Goal: Answer question/provide support: Share knowledge or assist other users

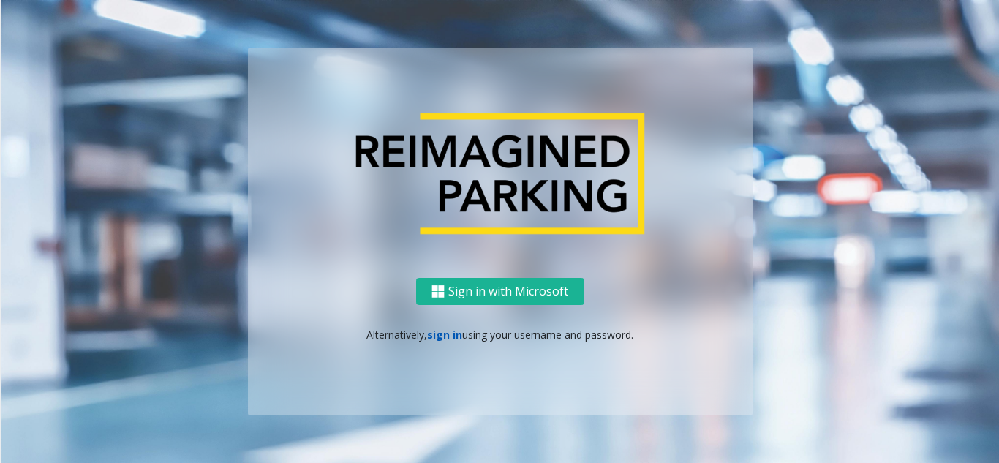
click at [450, 336] on link "sign in" at bounding box center [444, 335] width 35 height 14
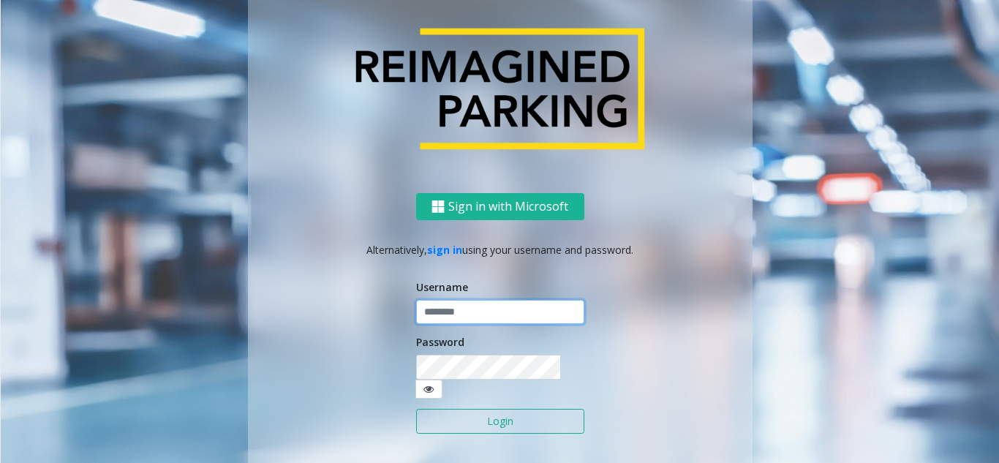
click at [460, 325] on input "text" at bounding box center [500, 312] width 168 height 25
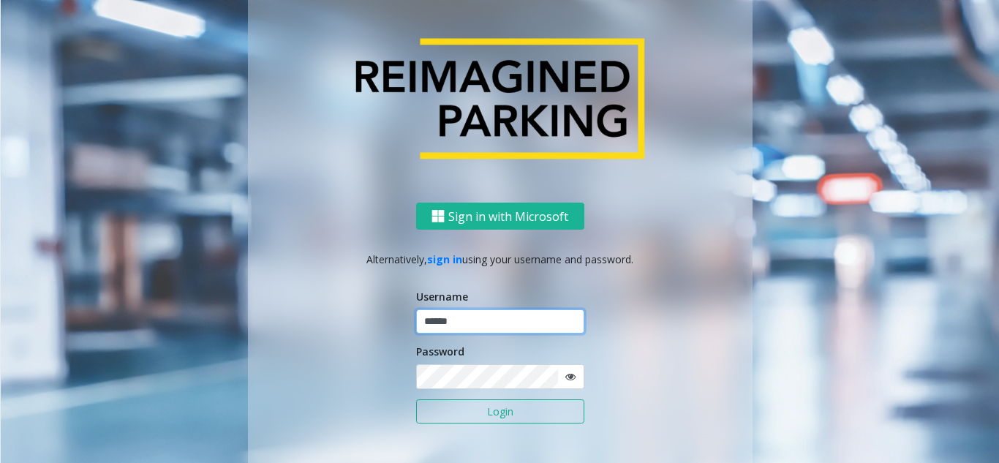
type input "******"
click at [416, 399] on button "Login" at bounding box center [500, 411] width 168 height 25
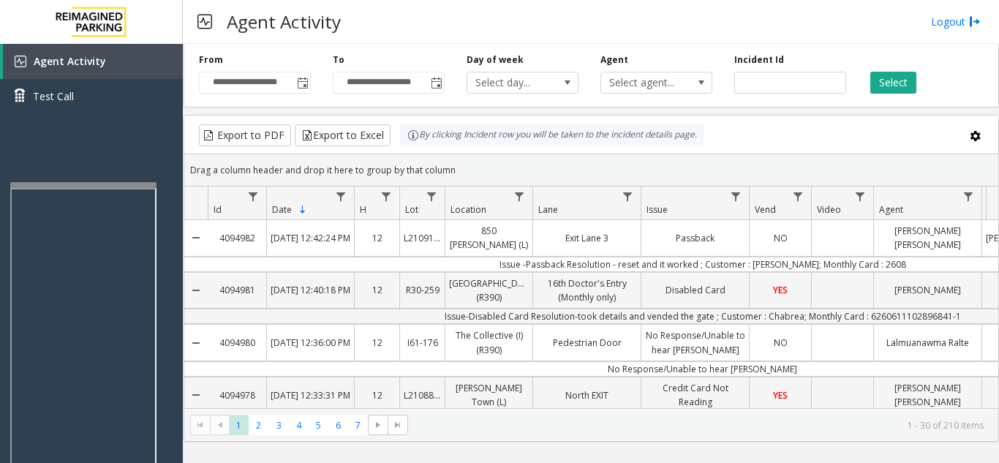
click at [128, 184] on div at bounding box center [83, 185] width 146 height 6
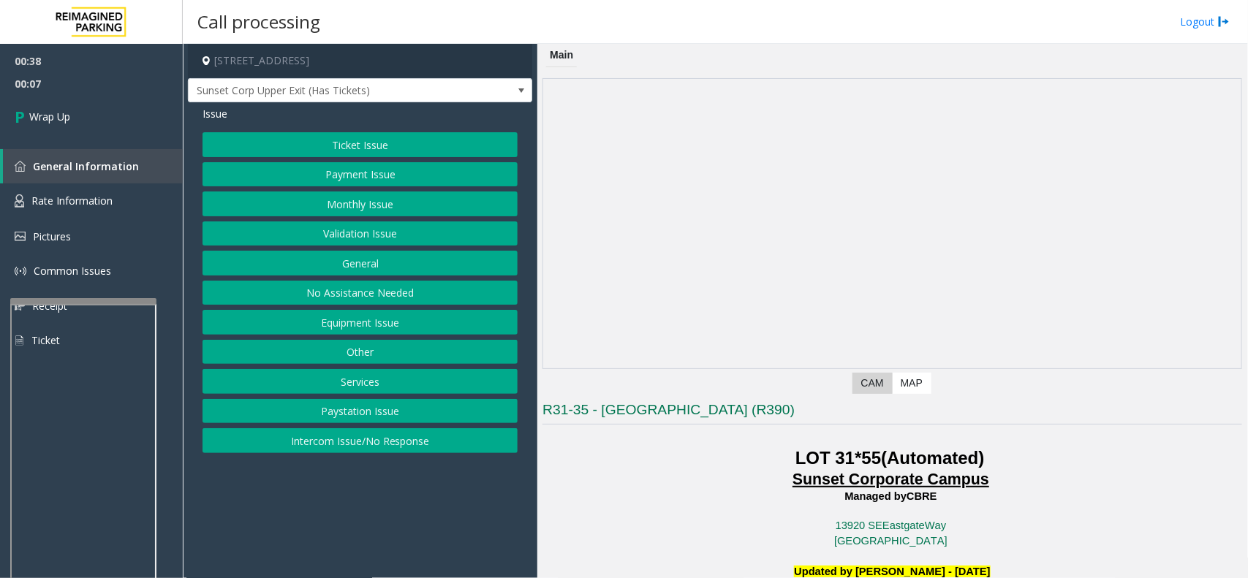
click at [388, 443] on button "Intercom Issue/No Response" at bounding box center [360, 441] width 315 height 25
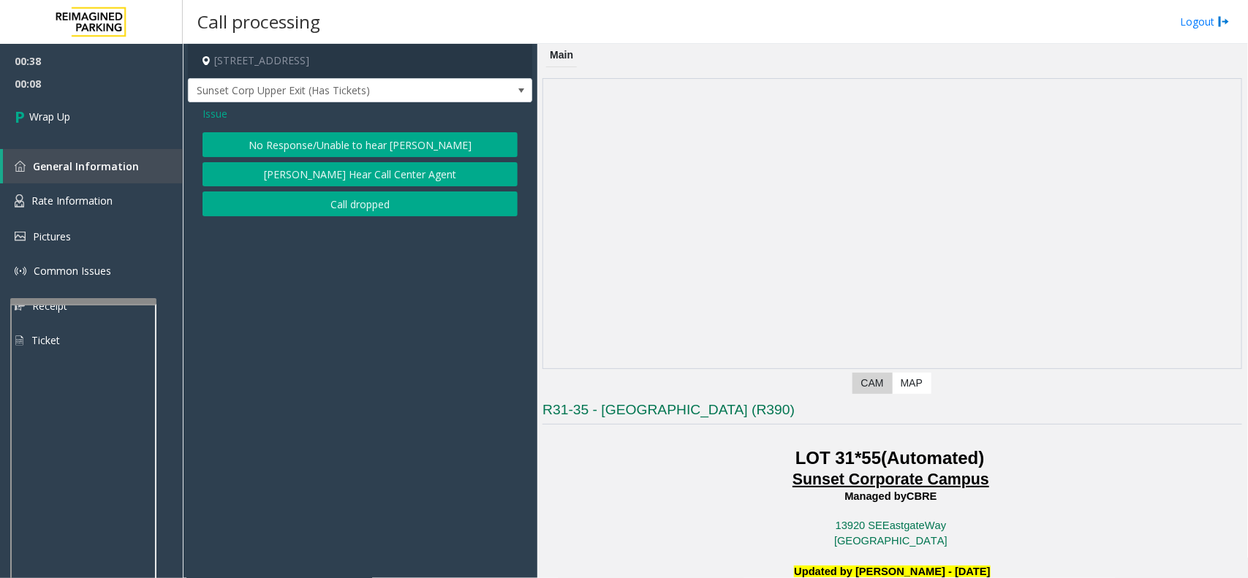
click at [369, 208] on button "Call dropped" at bounding box center [360, 204] width 315 height 25
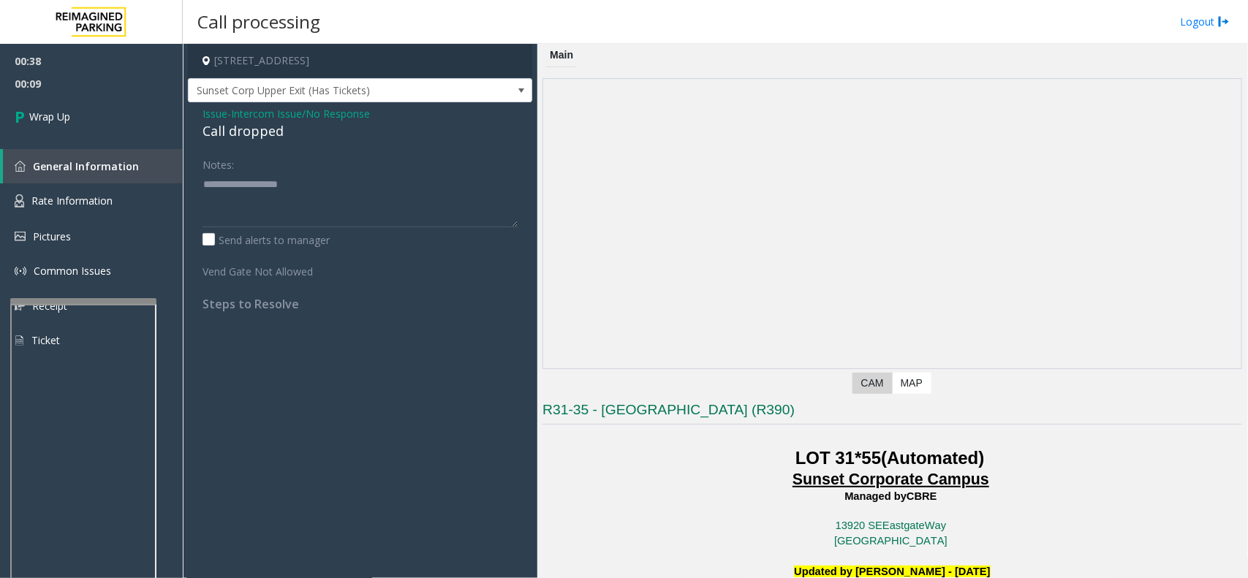
click at [257, 130] on div "Call dropped" at bounding box center [360, 131] width 315 height 20
type textarea "**********"
click at [42, 121] on span "Wrap Up" at bounding box center [49, 116] width 41 height 15
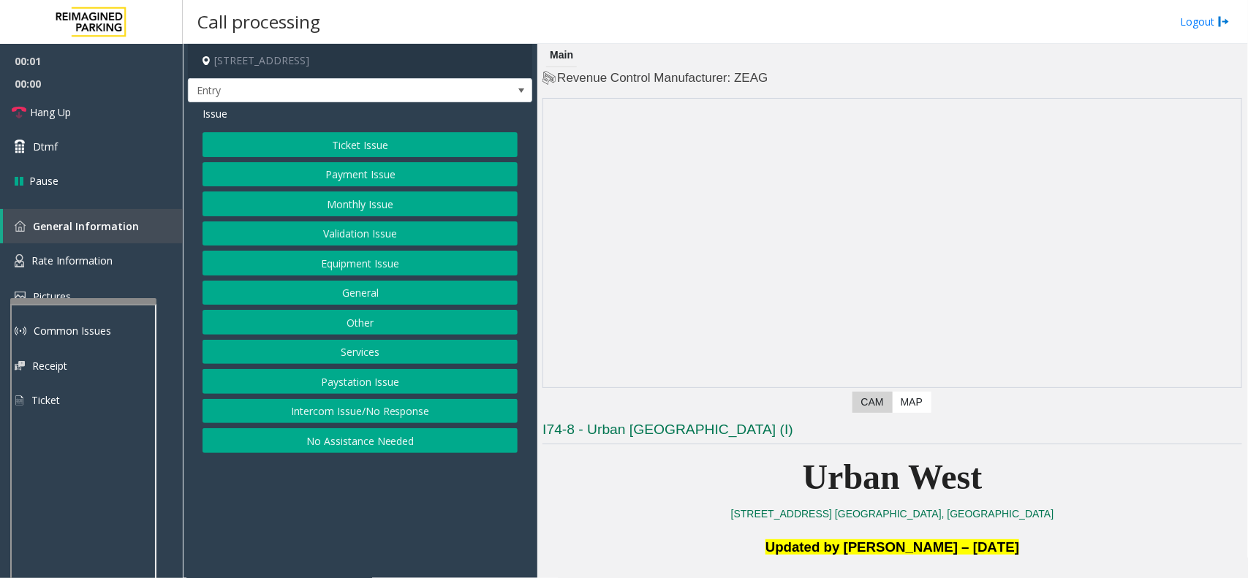
click at [393, 254] on button "Equipment Issue" at bounding box center [360, 263] width 315 height 25
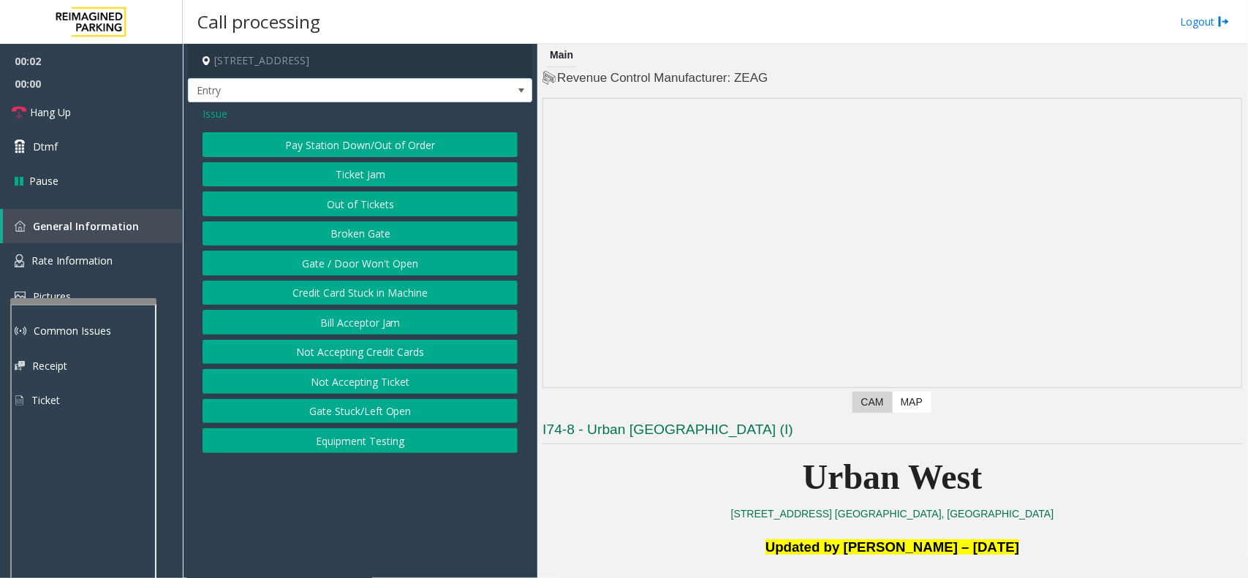
click at [384, 269] on button "Gate / Door Won't Open" at bounding box center [360, 263] width 315 height 25
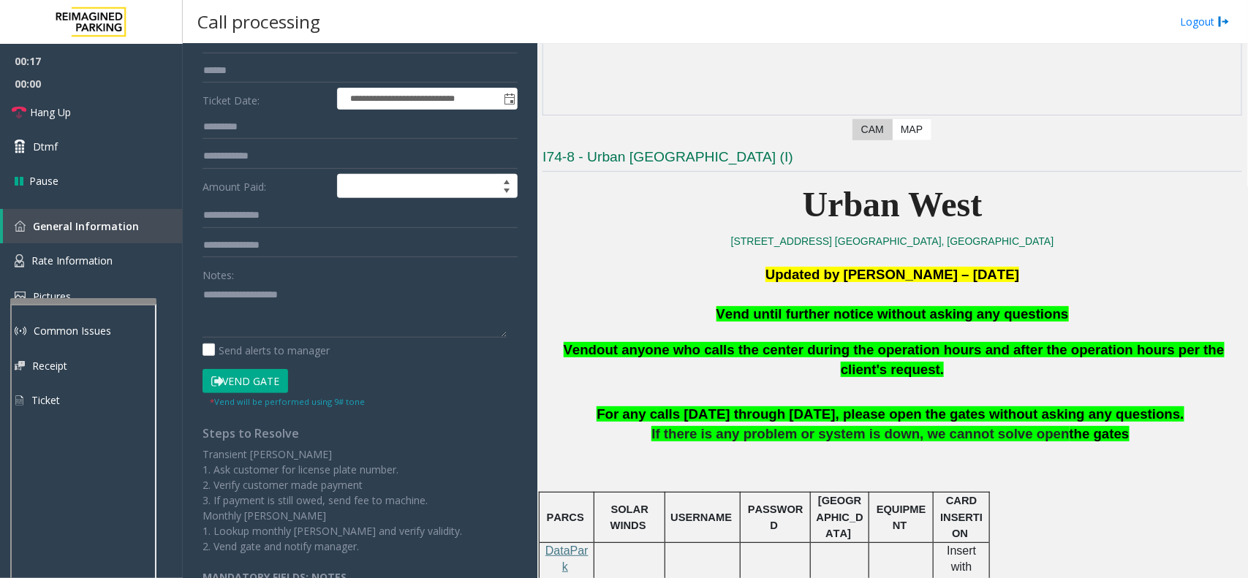
scroll to position [274, 0]
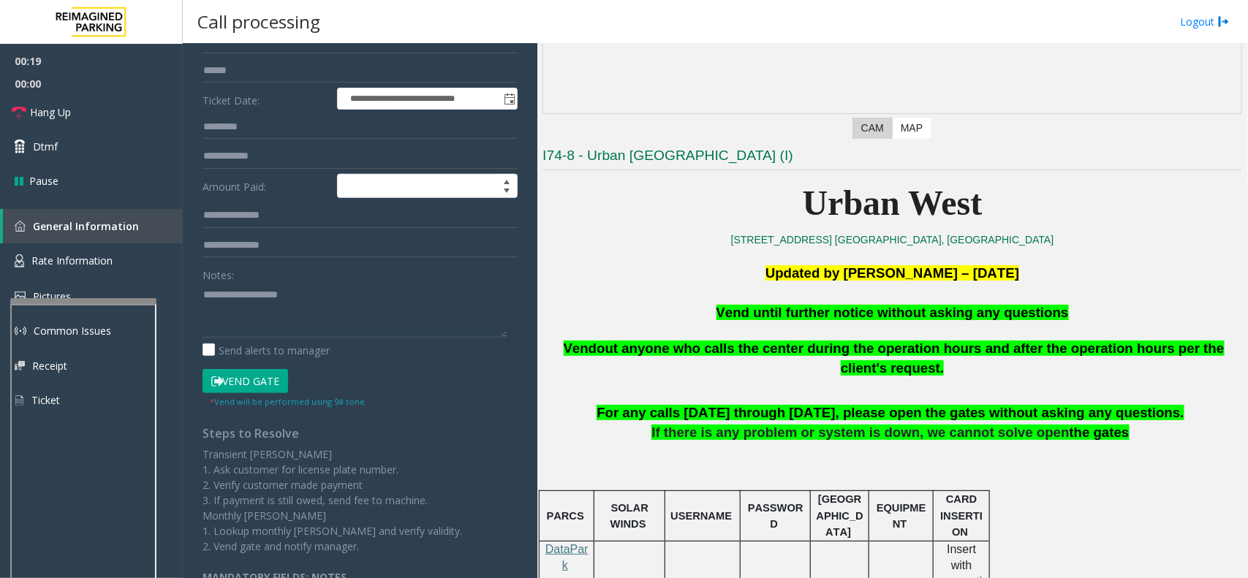
click at [253, 377] on button "Vend Gate" at bounding box center [246, 381] width 86 height 25
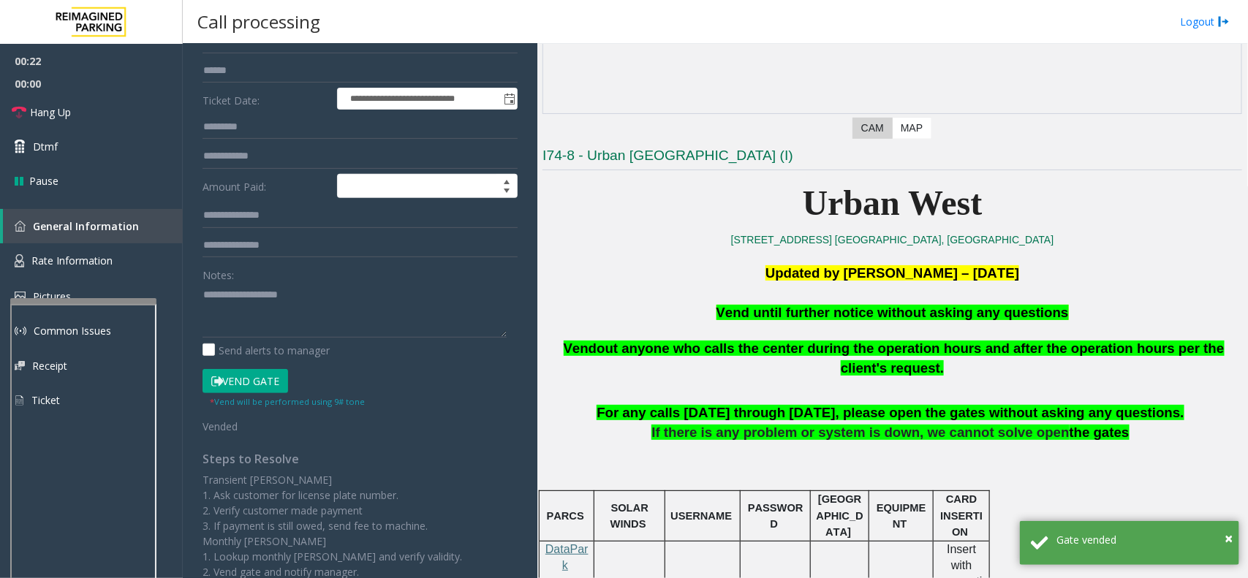
click at [821, 315] on span "Vend until further notice without asking any questions" at bounding box center [893, 312] width 352 height 15
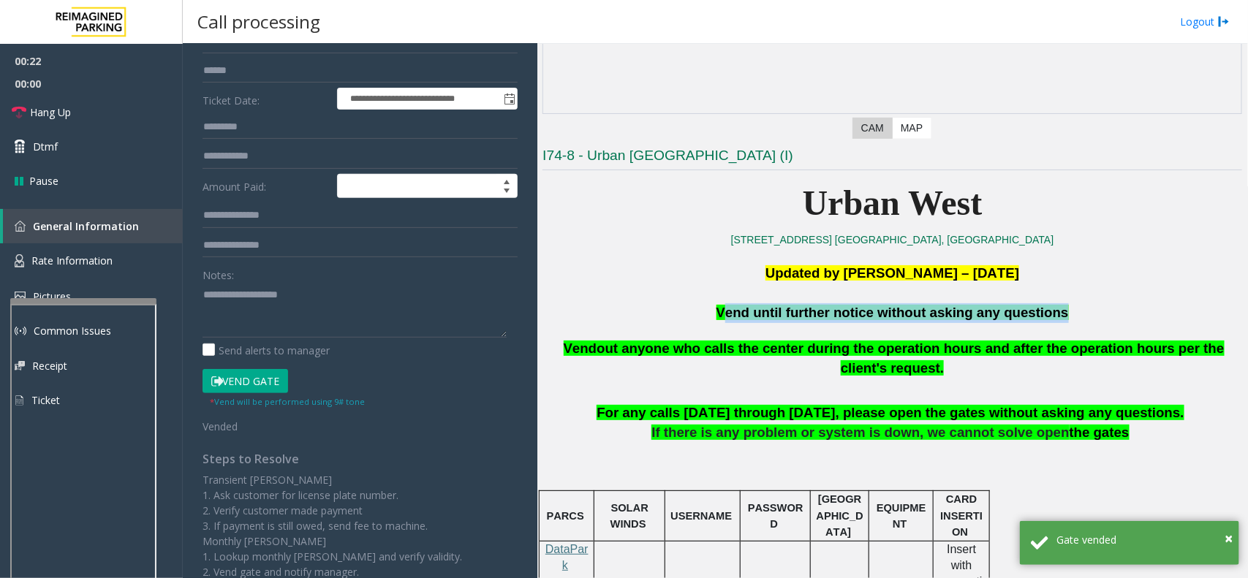
click at [821, 315] on span "Vend until further notice without asking any questions" at bounding box center [893, 312] width 352 height 15
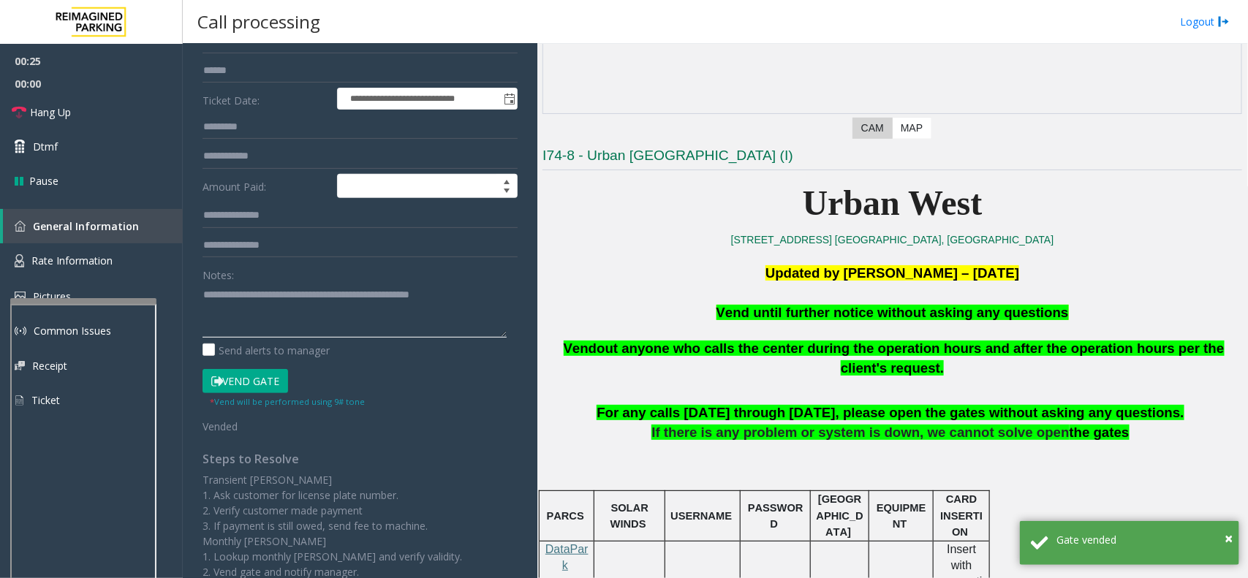
scroll to position [0, 0]
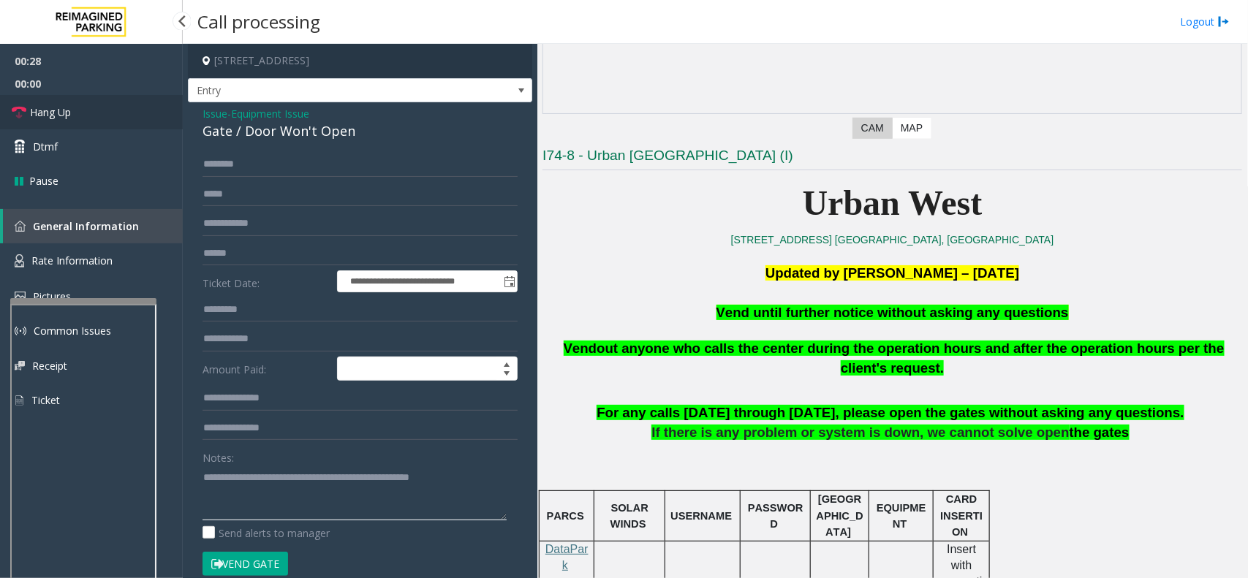
type textarea "**********"
click at [15, 108] on icon at bounding box center [19, 112] width 15 height 15
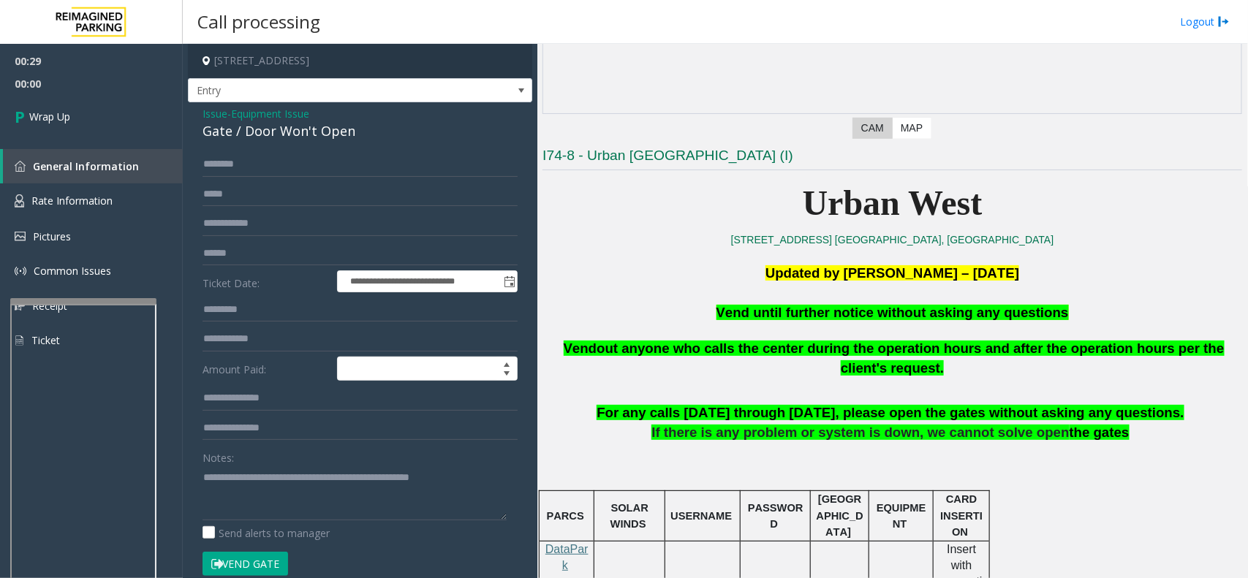
click at [224, 111] on span "Issue" at bounding box center [215, 113] width 25 height 15
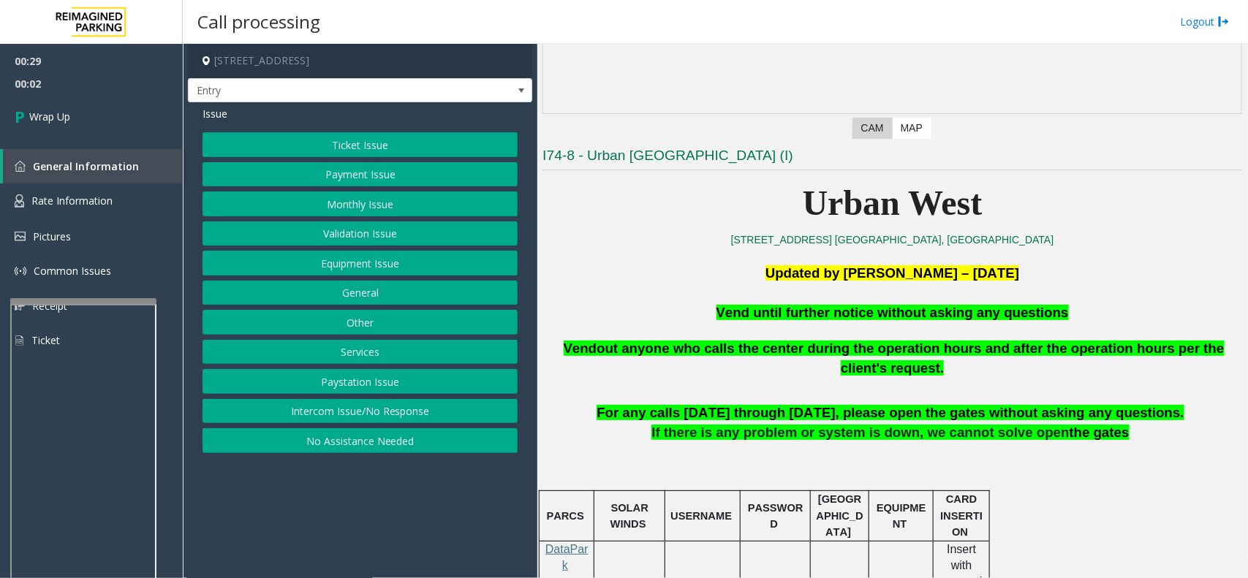
click at [393, 262] on button "Equipment Issue" at bounding box center [360, 263] width 315 height 25
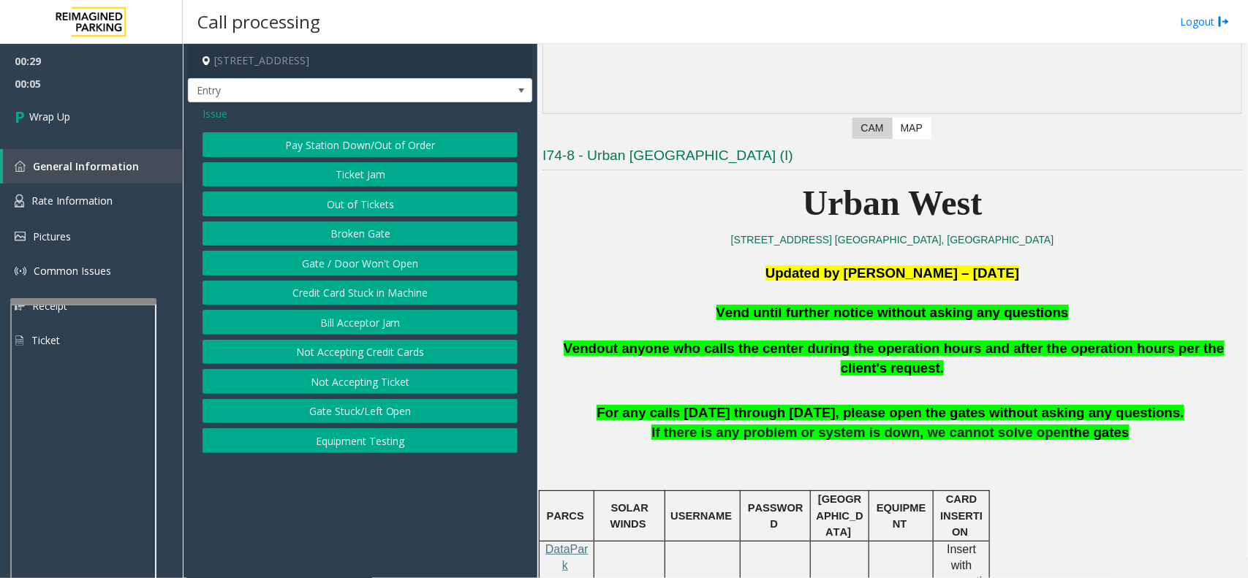
click at [352, 205] on button "Out of Tickets" at bounding box center [360, 204] width 315 height 25
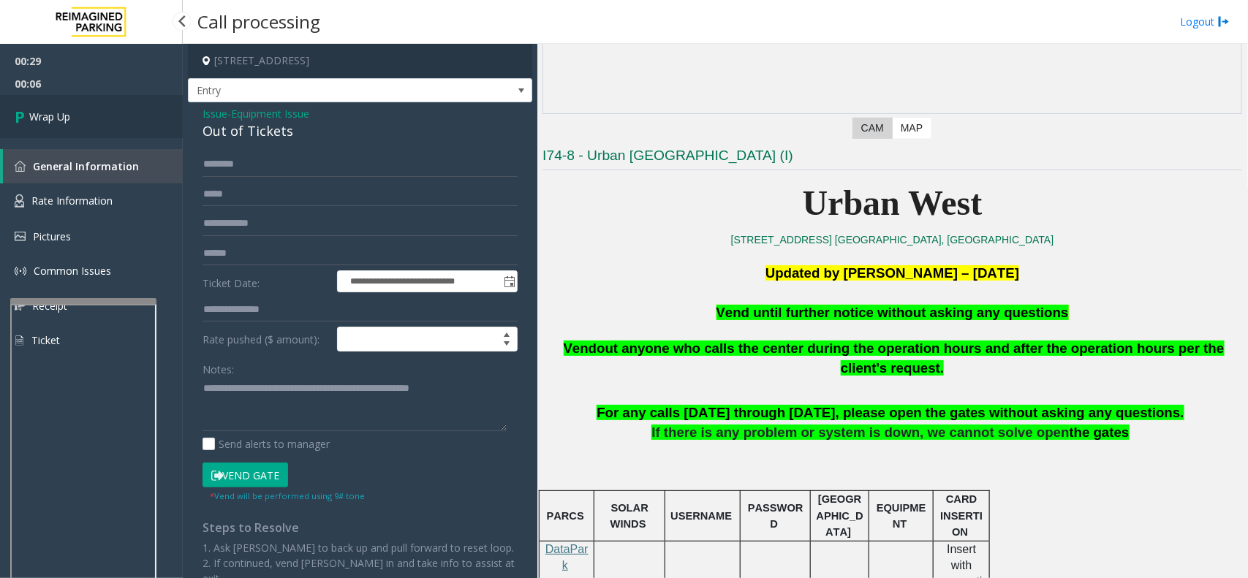
click at [10, 110] on link "Wrap Up" at bounding box center [91, 116] width 183 height 43
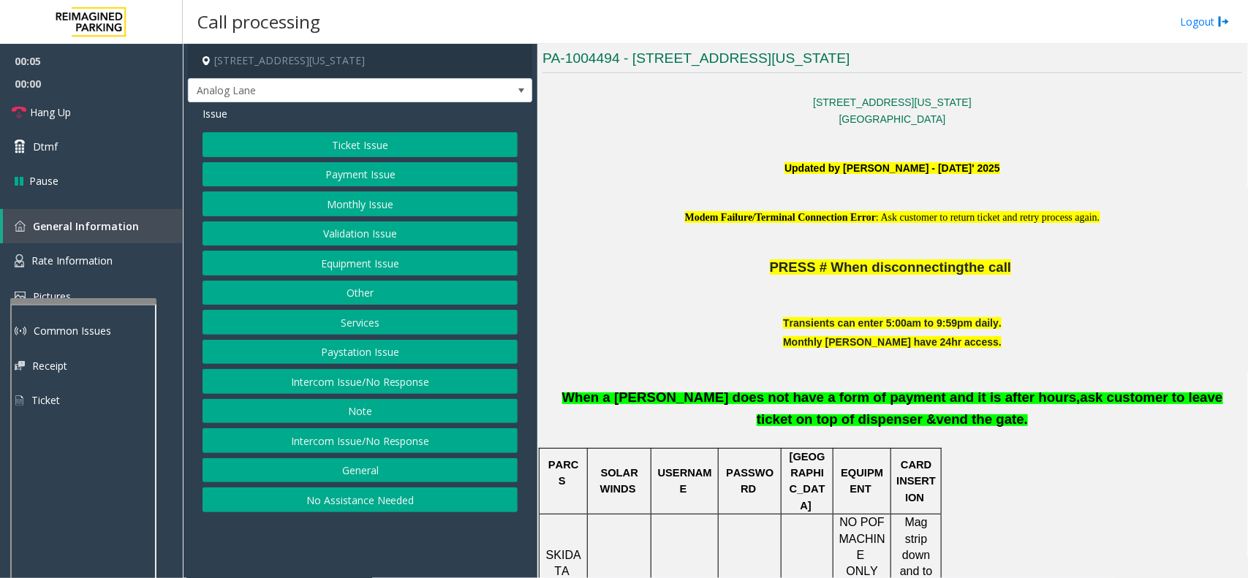
scroll to position [457, 0]
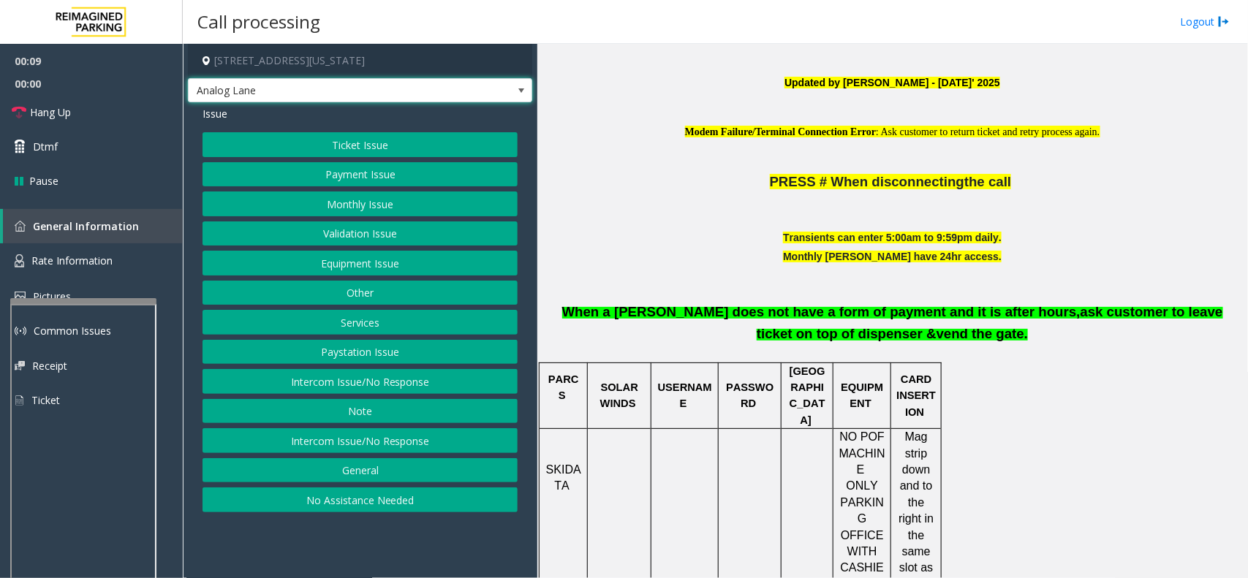
click at [524, 93] on span at bounding box center [522, 91] width 12 height 12
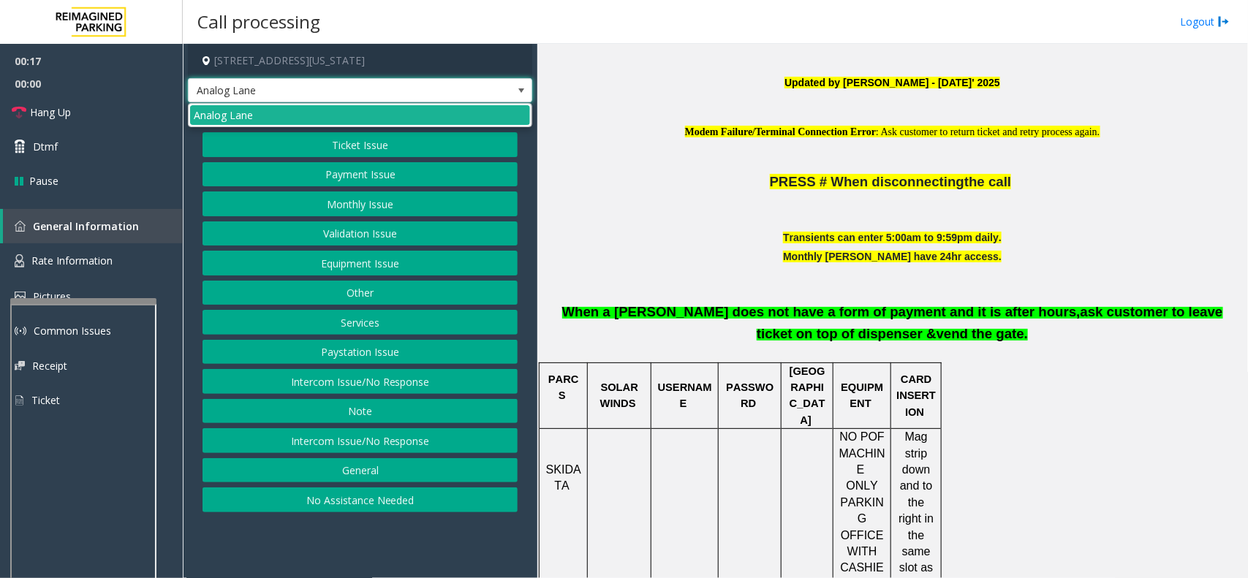
click at [525, 88] on span at bounding box center [522, 91] width 12 height 12
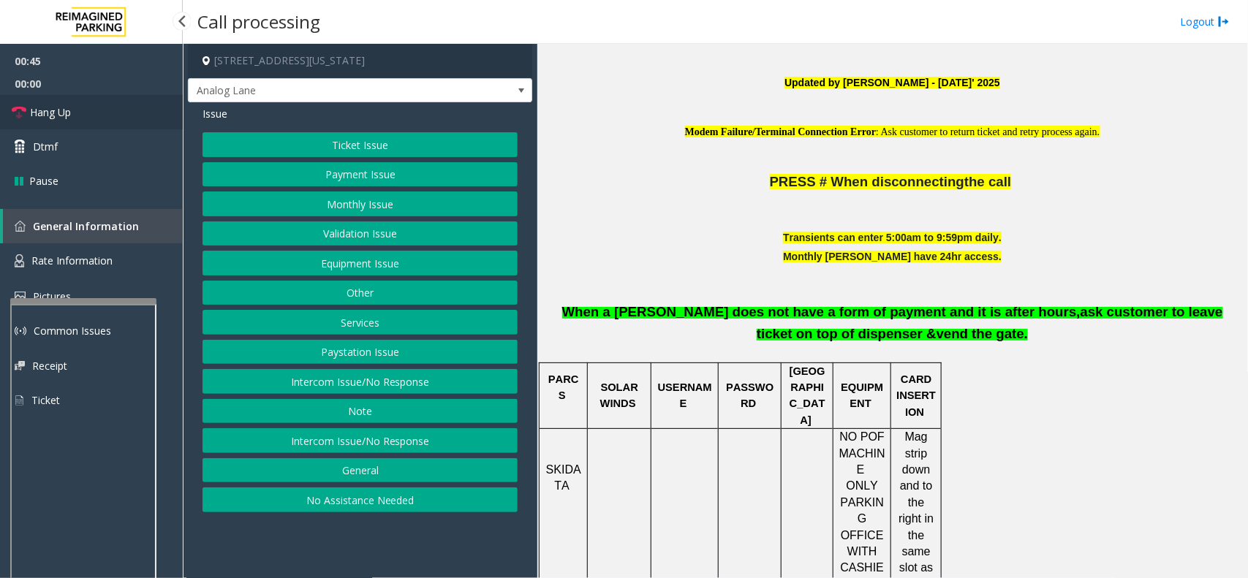
click at [70, 111] on span "Hang Up" at bounding box center [50, 112] width 41 height 15
click at [399, 267] on button "Equipment Issue" at bounding box center [360, 263] width 315 height 25
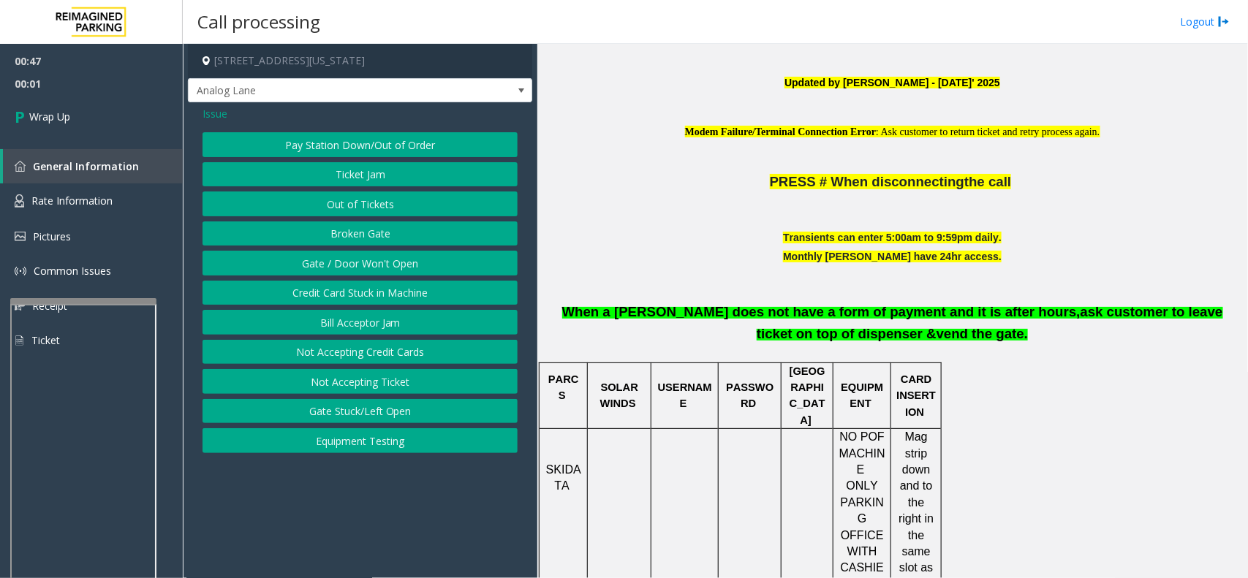
click at [408, 262] on button "Gate / Door Won't Open" at bounding box center [360, 263] width 315 height 25
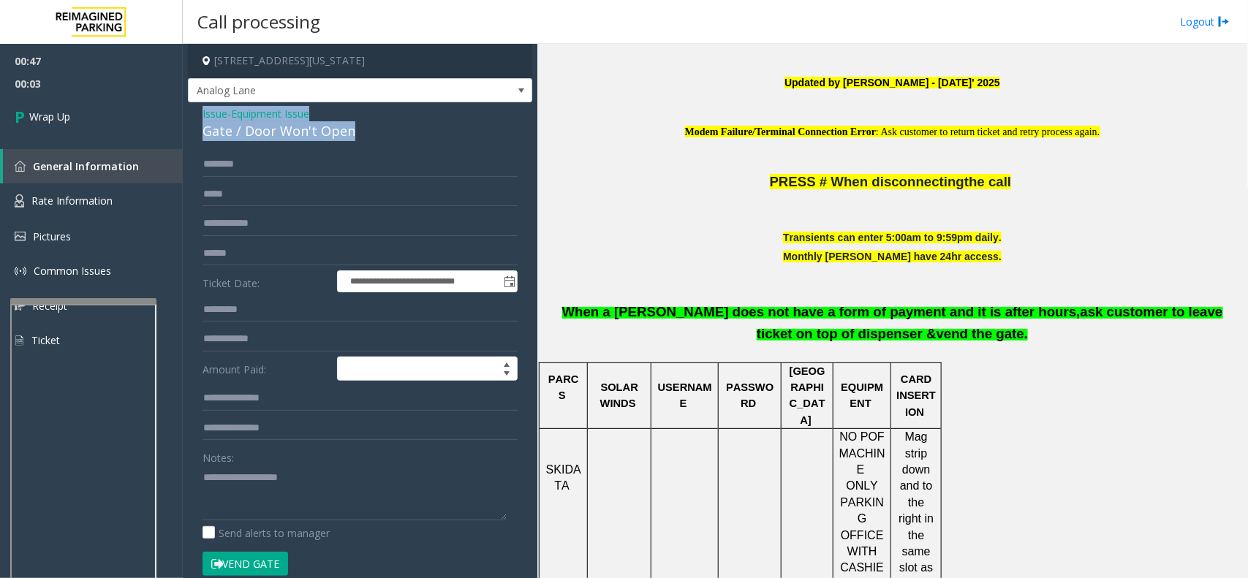
drag, startPoint x: 359, startPoint y: 130, endPoint x: 192, endPoint y: 119, distance: 167.1
click at [192, 119] on div "**********" at bounding box center [360, 457] width 344 height 710
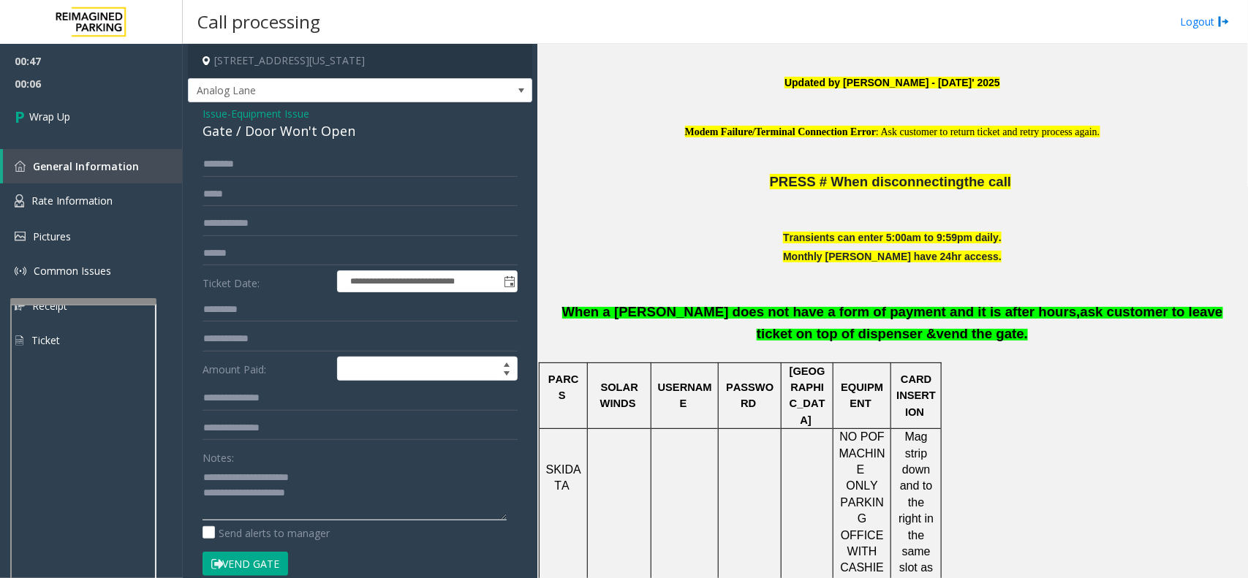
click at [364, 462] on textarea at bounding box center [355, 493] width 304 height 55
type textarea "**********"
click at [6, 112] on link "Wrap Up" at bounding box center [91, 116] width 183 height 43
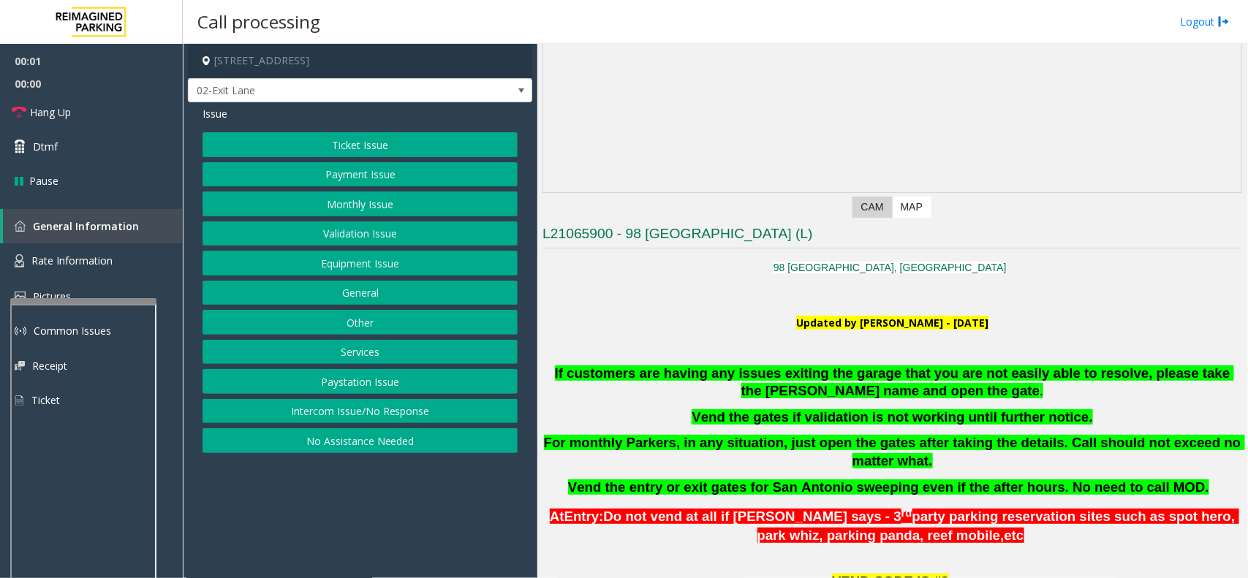
scroll to position [274, 0]
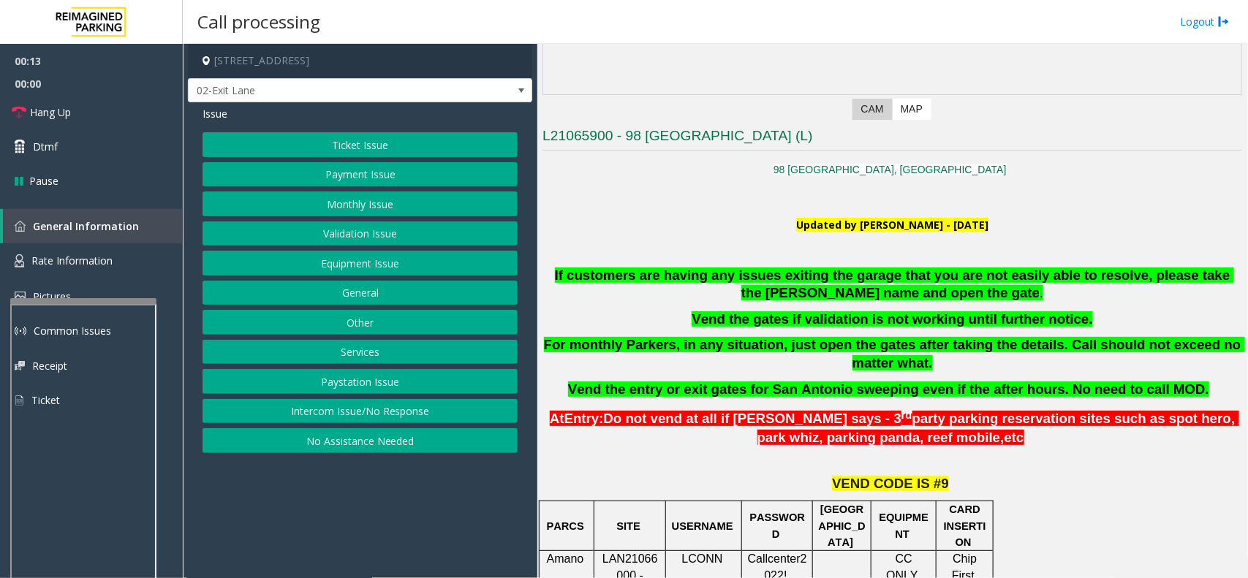
click at [403, 139] on button "Ticket Issue" at bounding box center [360, 144] width 315 height 25
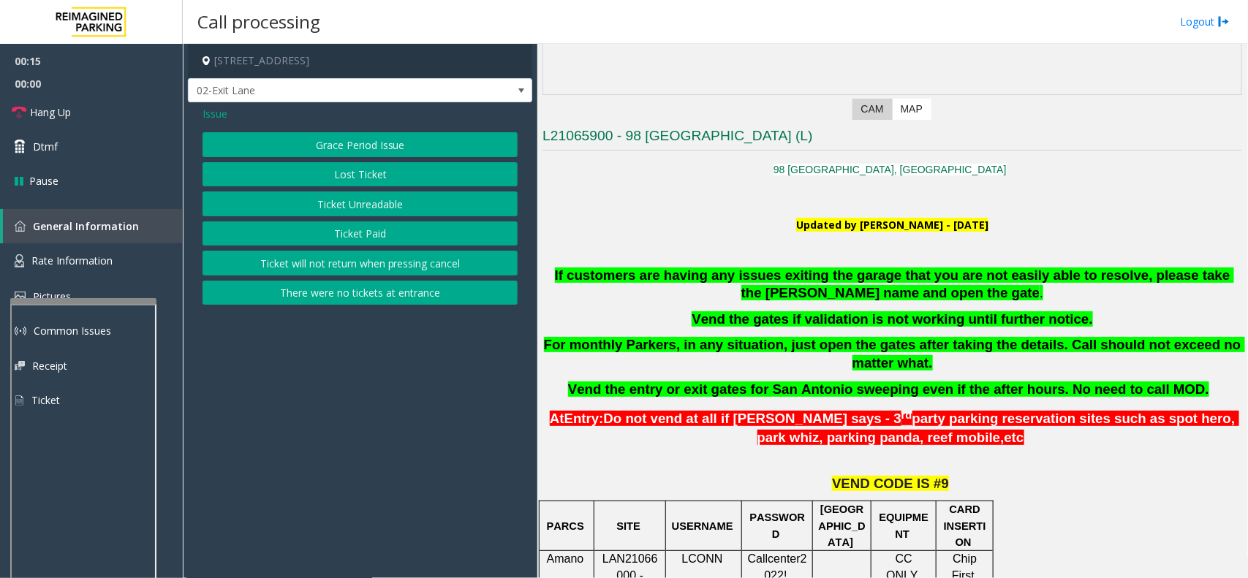
click at [407, 301] on button "There were no tickets at entrance" at bounding box center [360, 293] width 315 height 25
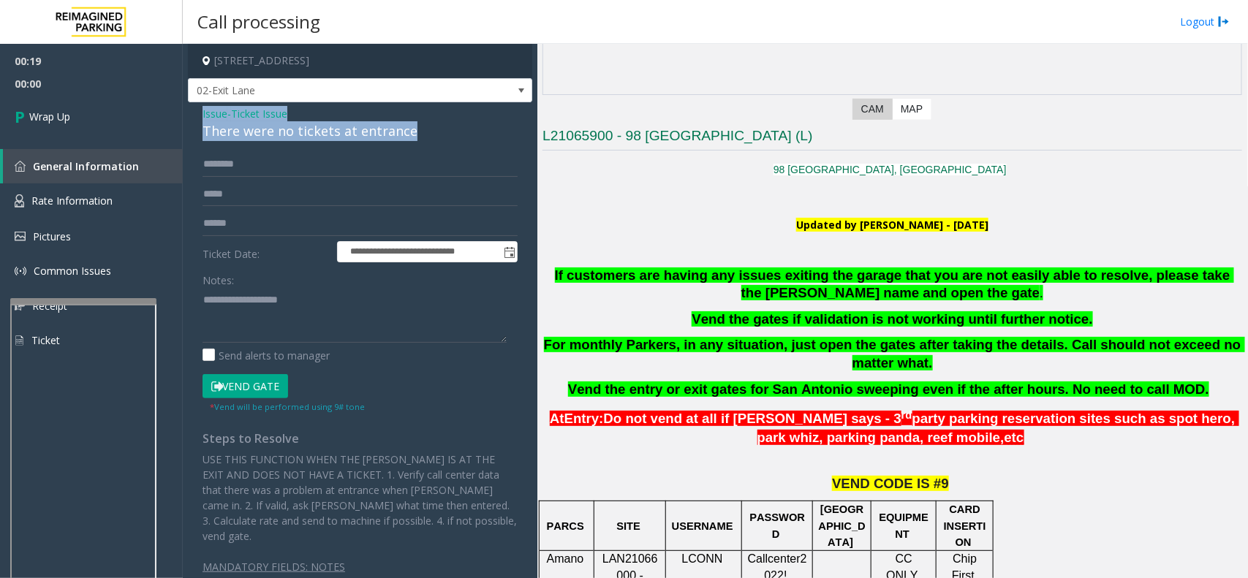
drag, startPoint x: 429, startPoint y: 130, endPoint x: 195, endPoint y: 119, distance: 233.5
click at [195, 119] on div "**********" at bounding box center [360, 353] width 344 height 502
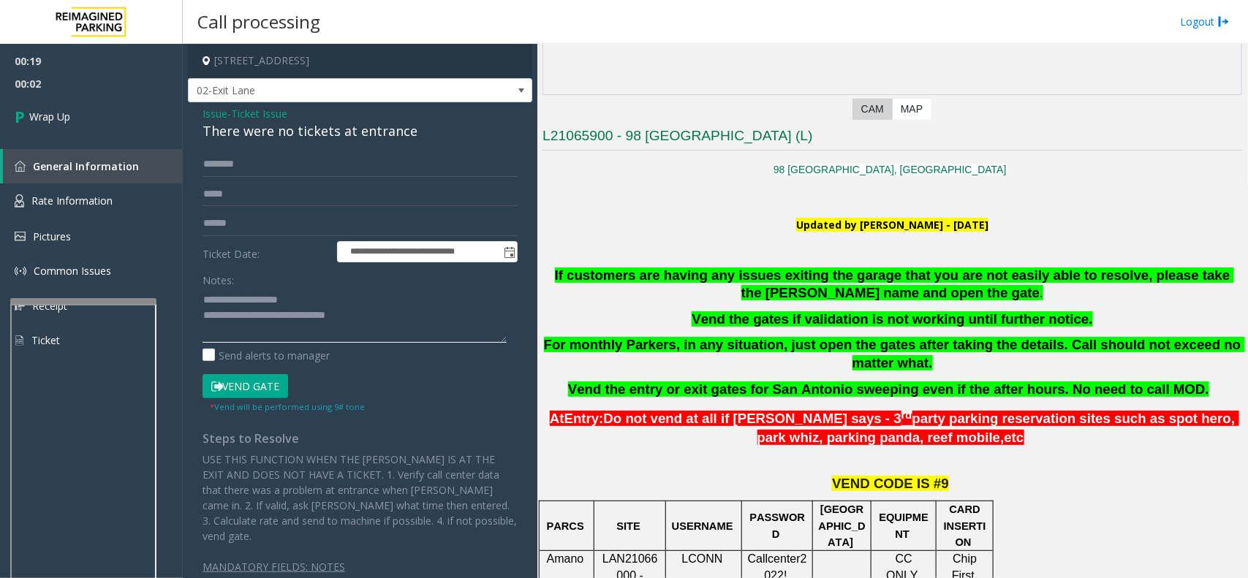
click at [379, 320] on textarea at bounding box center [355, 315] width 304 height 55
type textarea "**********"
click at [26, 108] on icon at bounding box center [22, 117] width 15 height 24
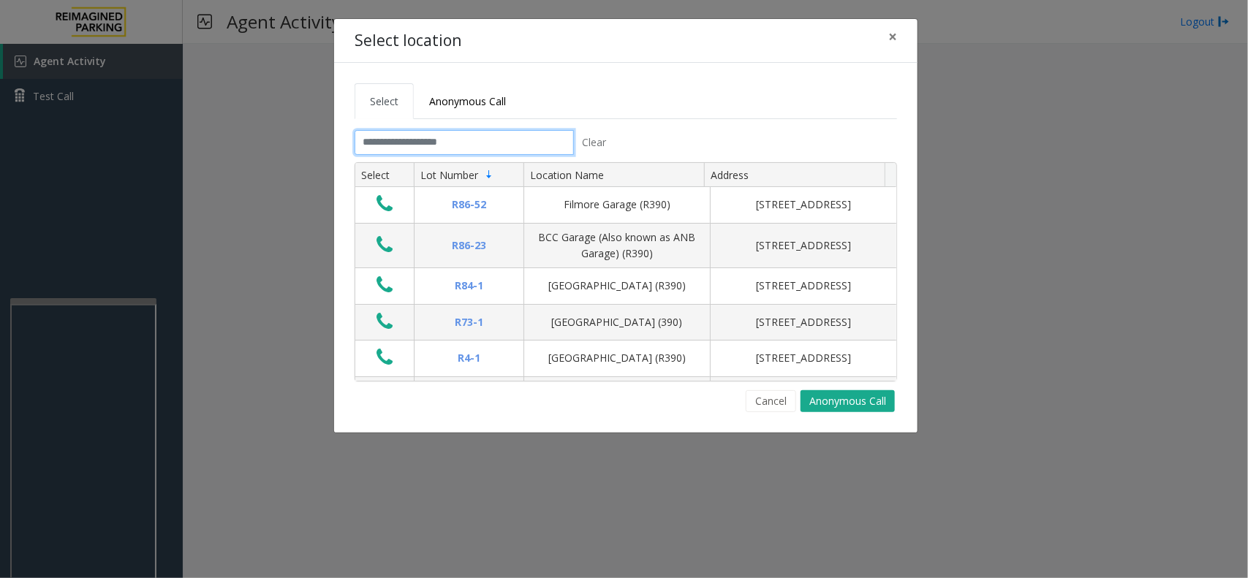
click at [477, 140] on input "text" at bounding box center [464, 142] width 219 height 25
click at [476, 140] on input "*" at bounding box center [464, 142] width 219 height 25
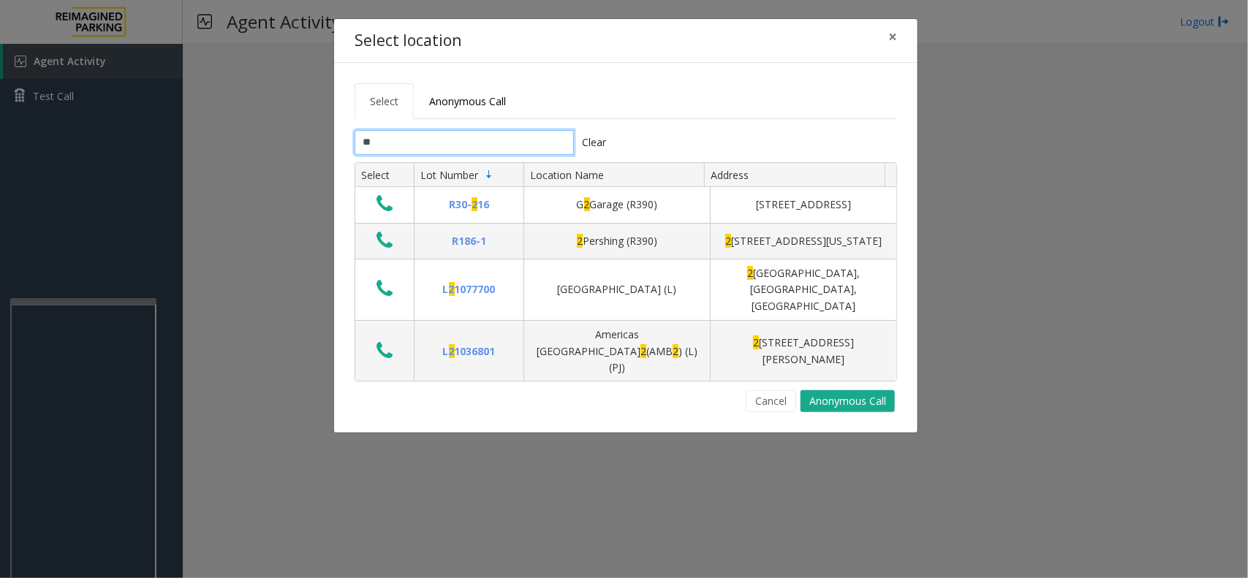
click at [551, 146] on input "*" at bounding box center [464, 142] width 219 height 25
type input "*"
click at [771, 407] on button "Cancel" at bounding box center [771, 401] width 50 height 22
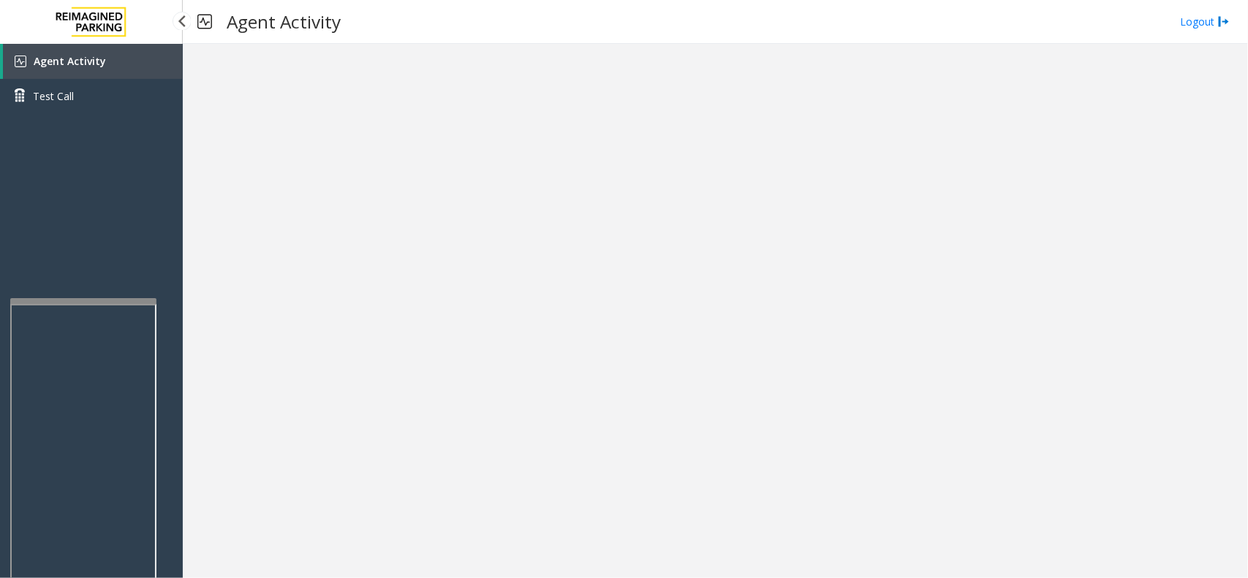
click at [110, 67] on link "Agent Activity" at bounding box center [93, 61] width 180 height 35
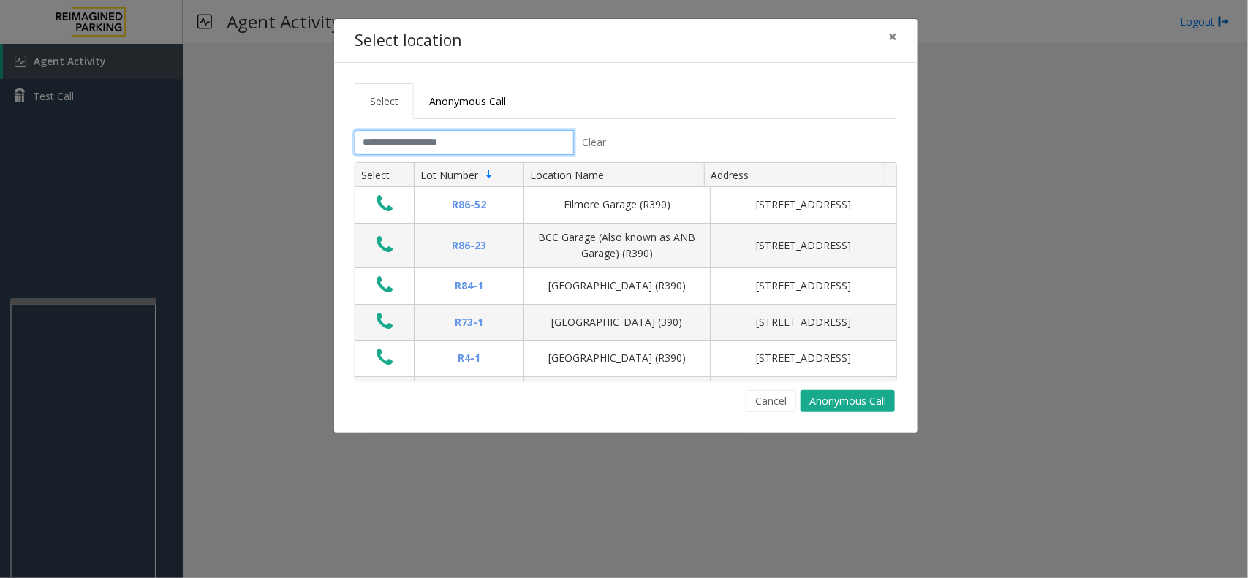
click at [426, 143] on input "text" at bounding box center [464, 142] width 219 height 25
click at [900, 34] on button "×" at bounding box center [892, 37] width 29 height 36
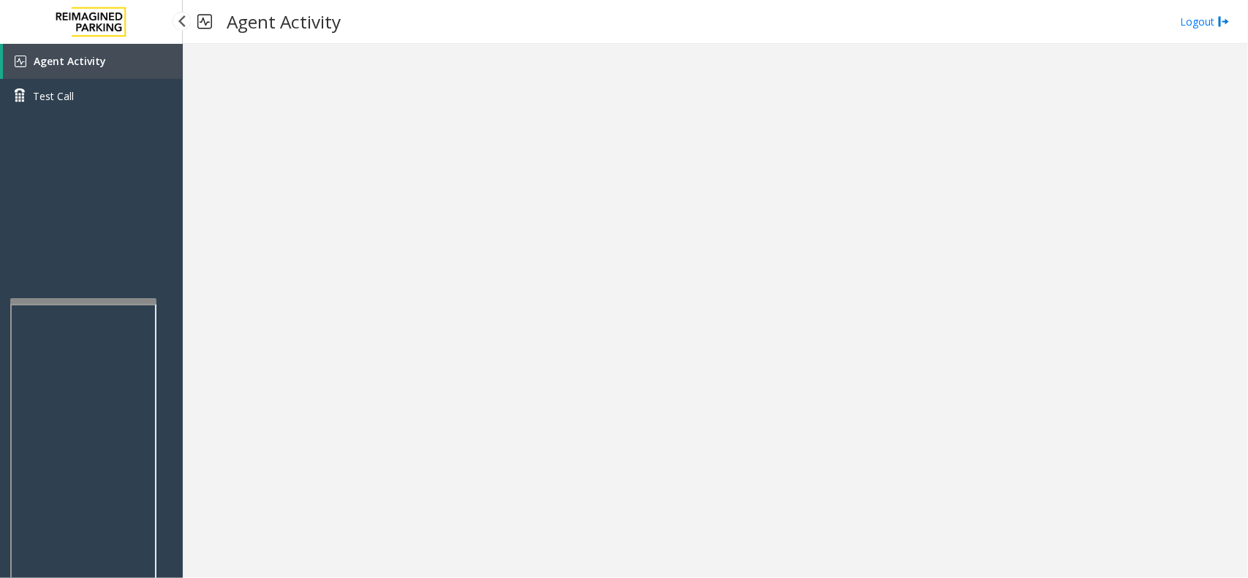
click at [136, 72] on link "Agent Activity" at bounding box center [93, 61] width 180 height 35
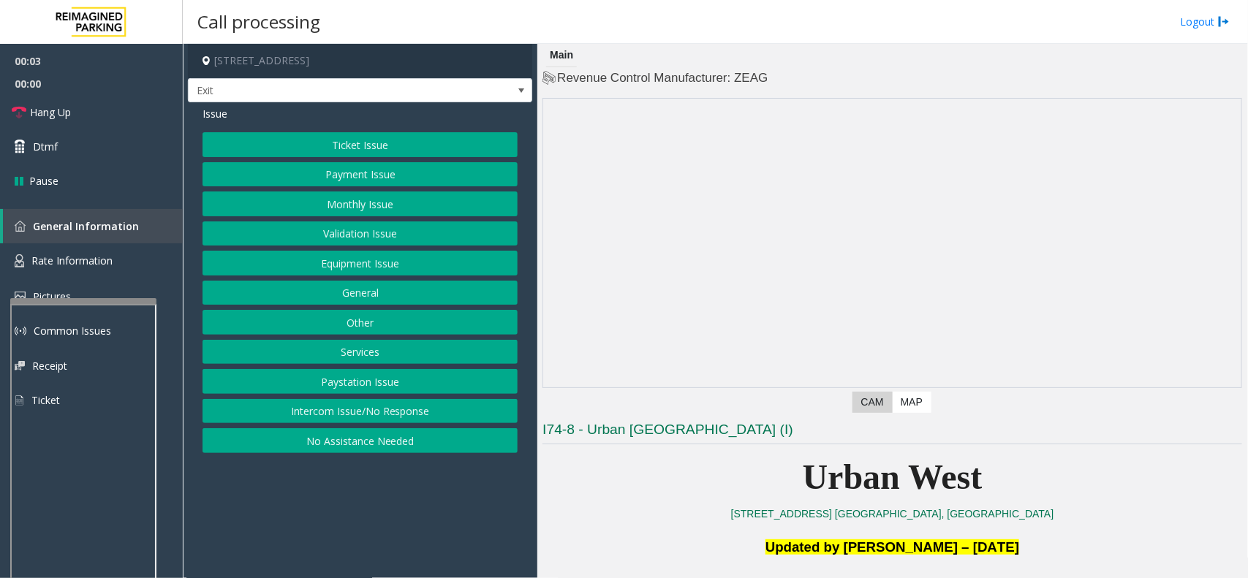
click at [457, 269] on button "Equipment Issue" at bounding box center [360, 263] width 315 height 25
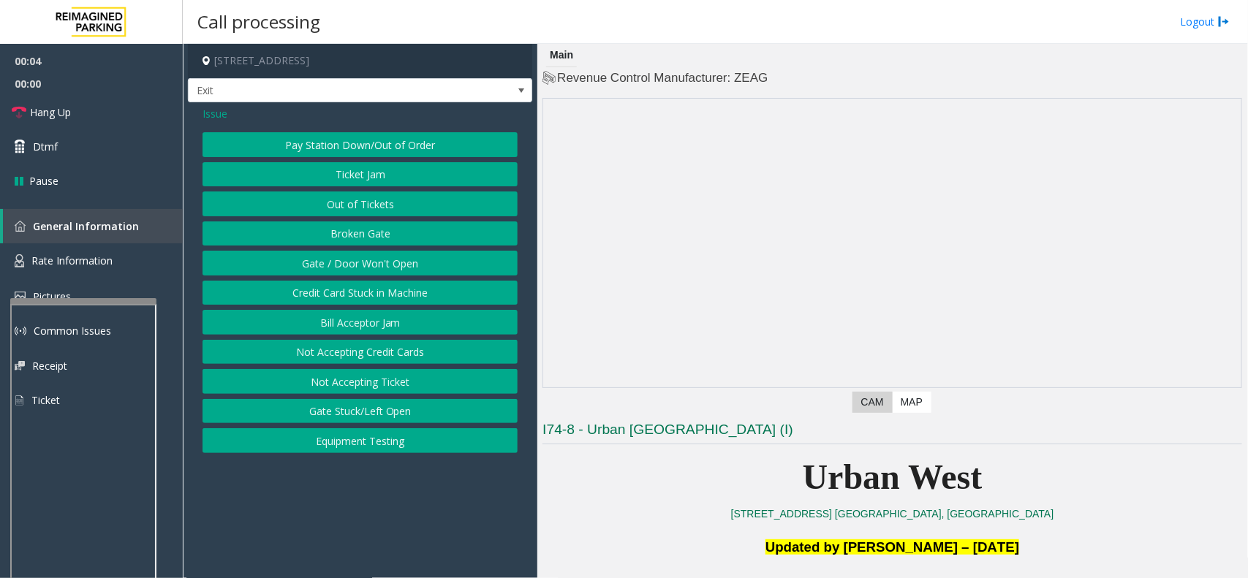
click at [388, 269] on button "Gate / Door Won't Open" at bounding box center [360, 263] width 315 height 25
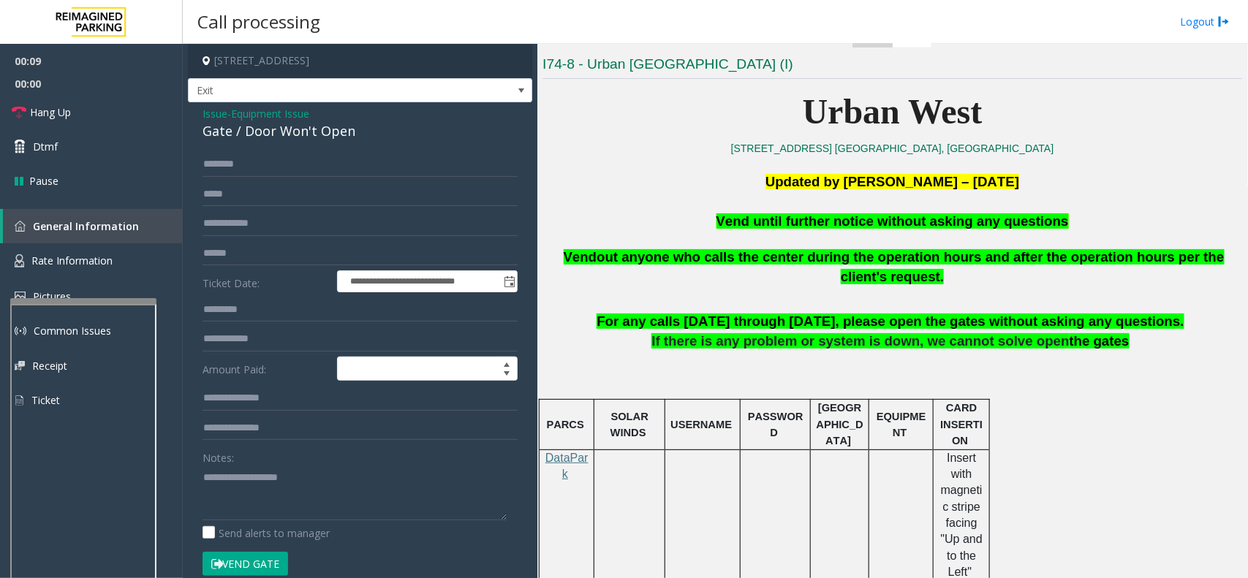
scroll to position [91, 0]
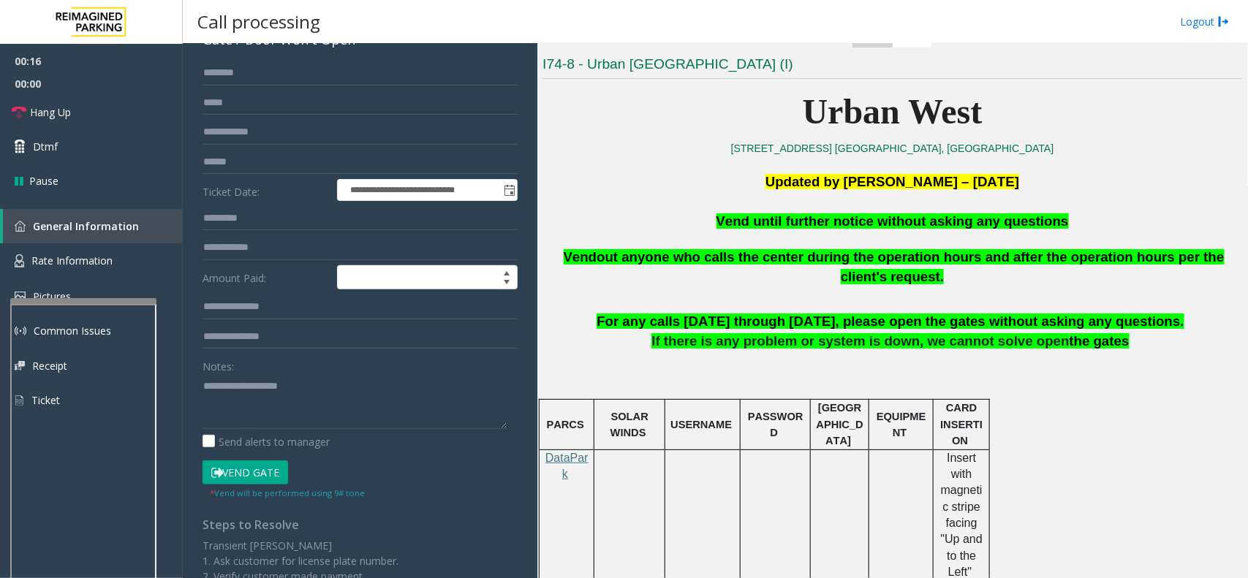
click at [239, 462] on button "Vend Gate" at bounding box center [246, 473] width 86 height 25
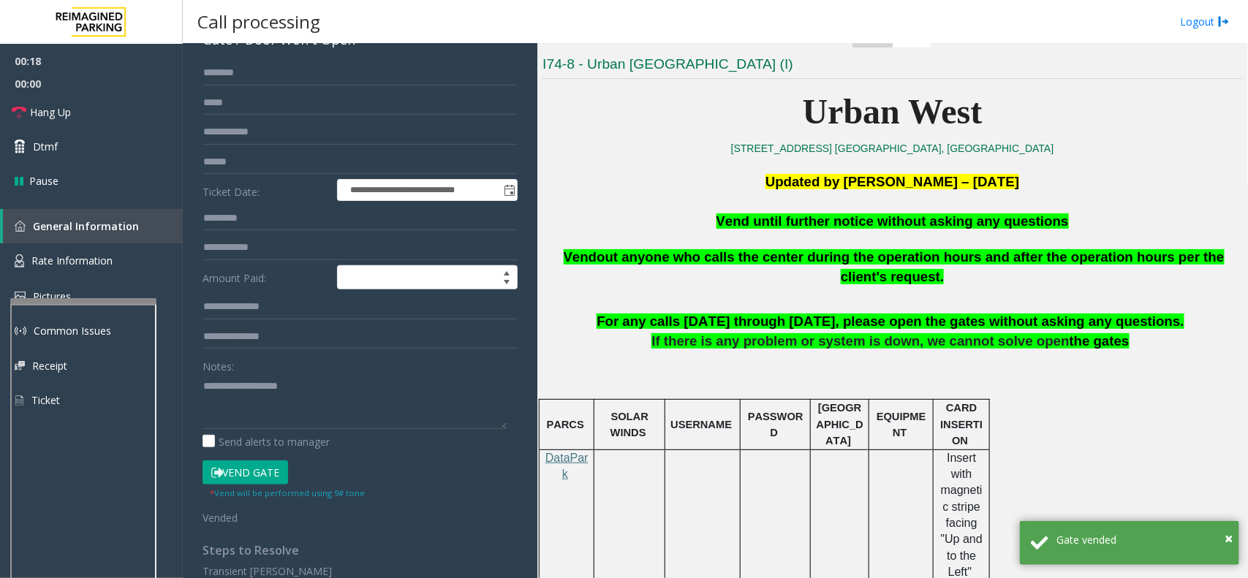
click at [837, 223] on span "Vend until further notice without asking any questions" at bounding box center [893, 221] width 352 height 15
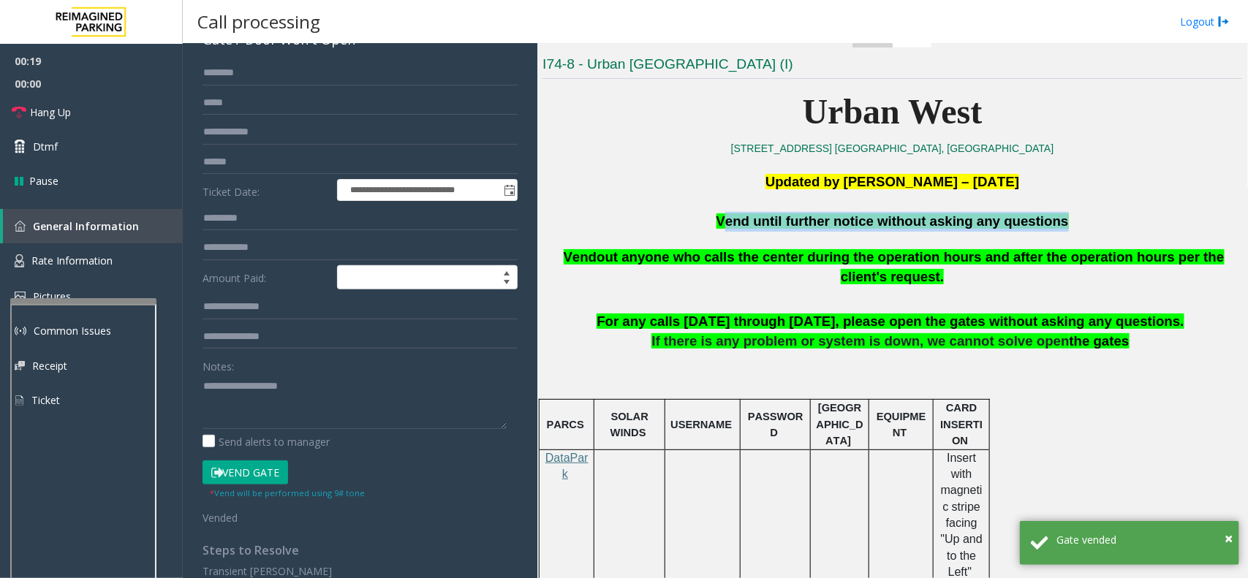
click at [837, 223] on span "Vend until further notice without asking any questions" at bounding box center [893, 221] width 352 height 15
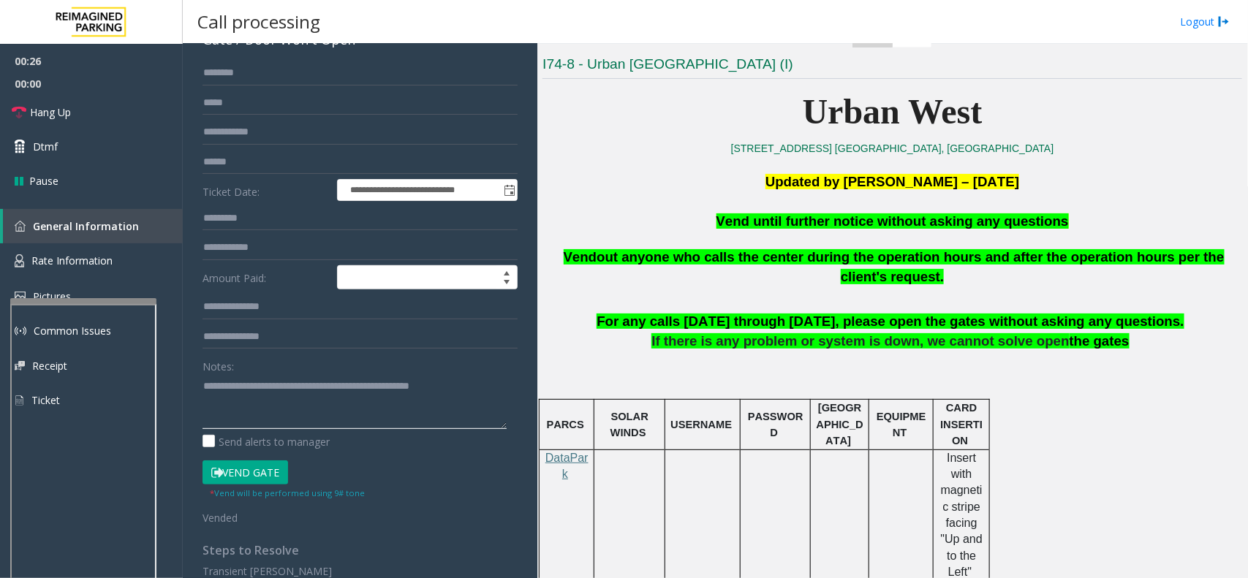
click at [472, 390] on textarea at bounding box center [355, 401] width 304 height 55
type textarea "**********"
click at [20, 118] on icon at bounding box center [19, 112] width 15 height 15
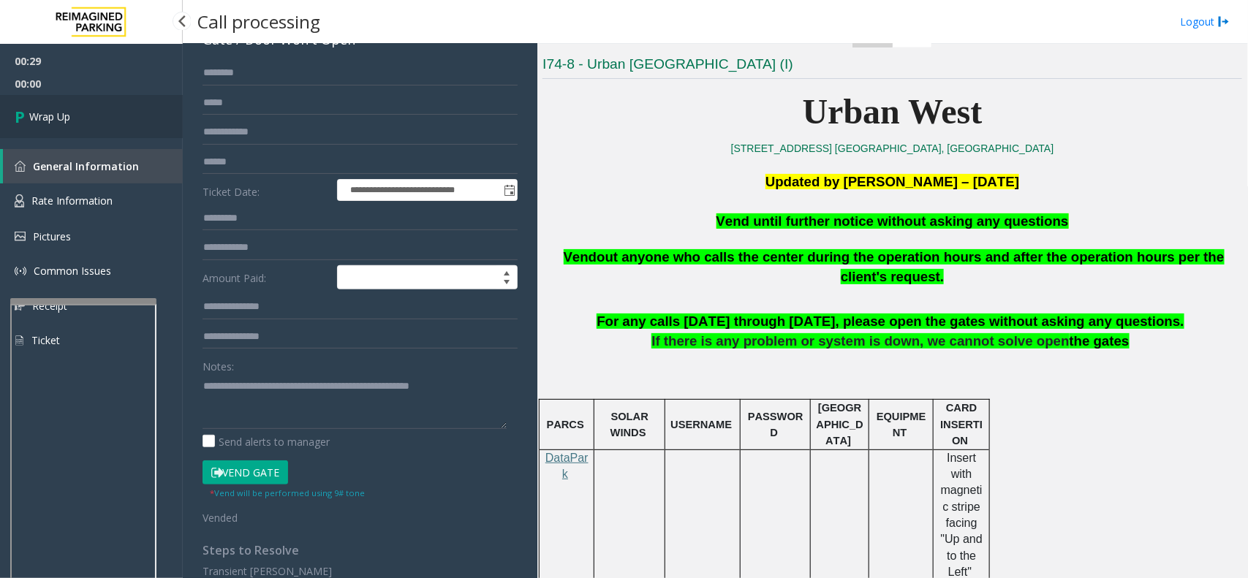
click at [20, 118] on icon at bounding box center [22, 117] width 15 height 24
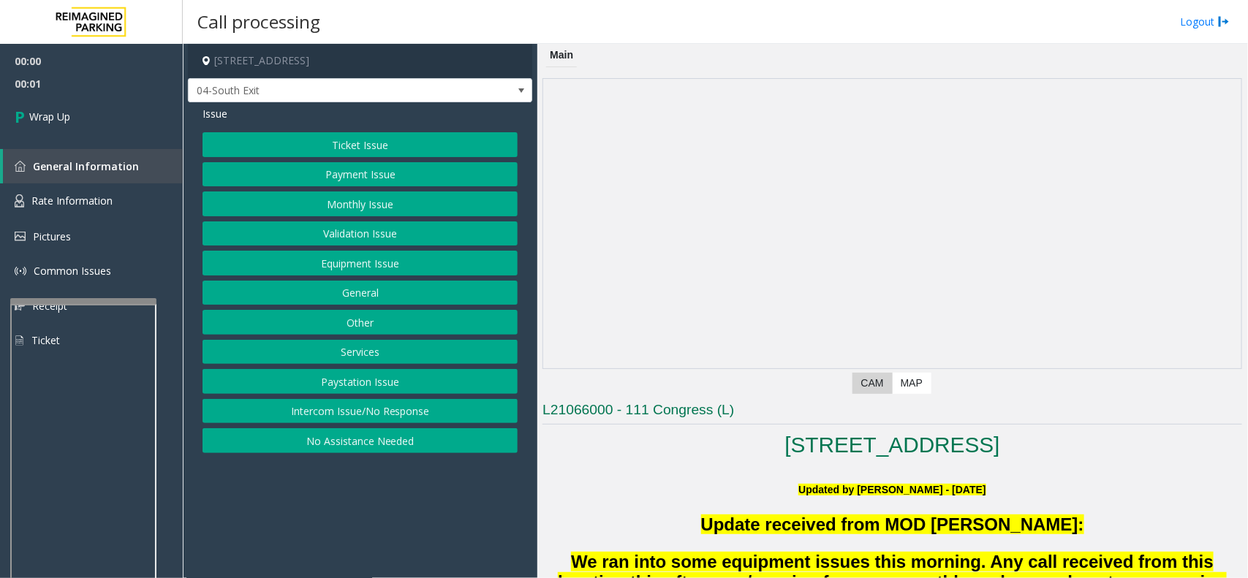
click at [386, 411] on button "Intercom Issue/No Response" at bounding box center [360, 411] width 315 height 25
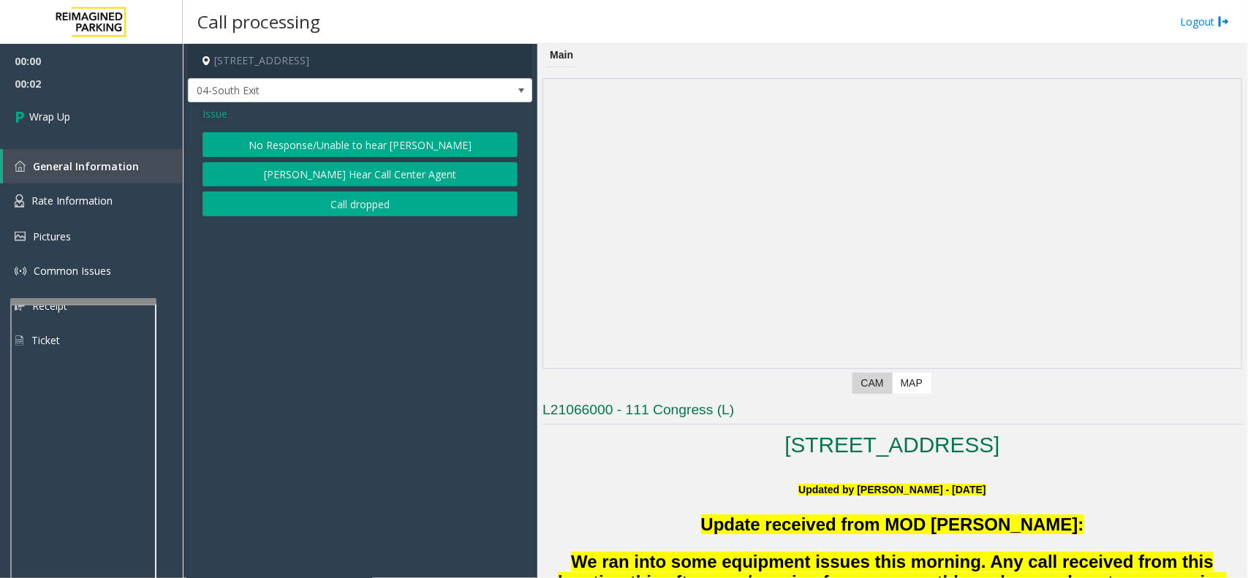
click at [340, 210] on button "Call dropped" at bounding box center [360, 204] width 315 height 25
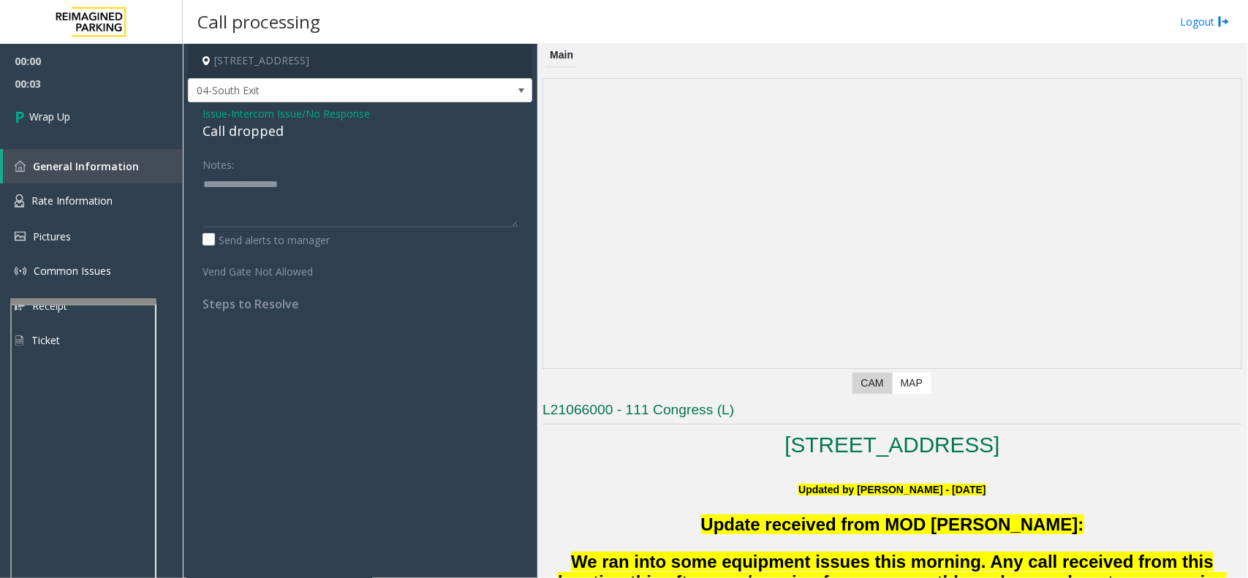
click at [249, 133] on div "Call dropped" at bounding box center [360, 131] width 315 height 20
type textarea "**********"
click at [81, 126] on link "Wrap Up" at bounding box center [91, 116] width 183 height 43
